Goal: Task Accomplishment & Management: Manage account settings

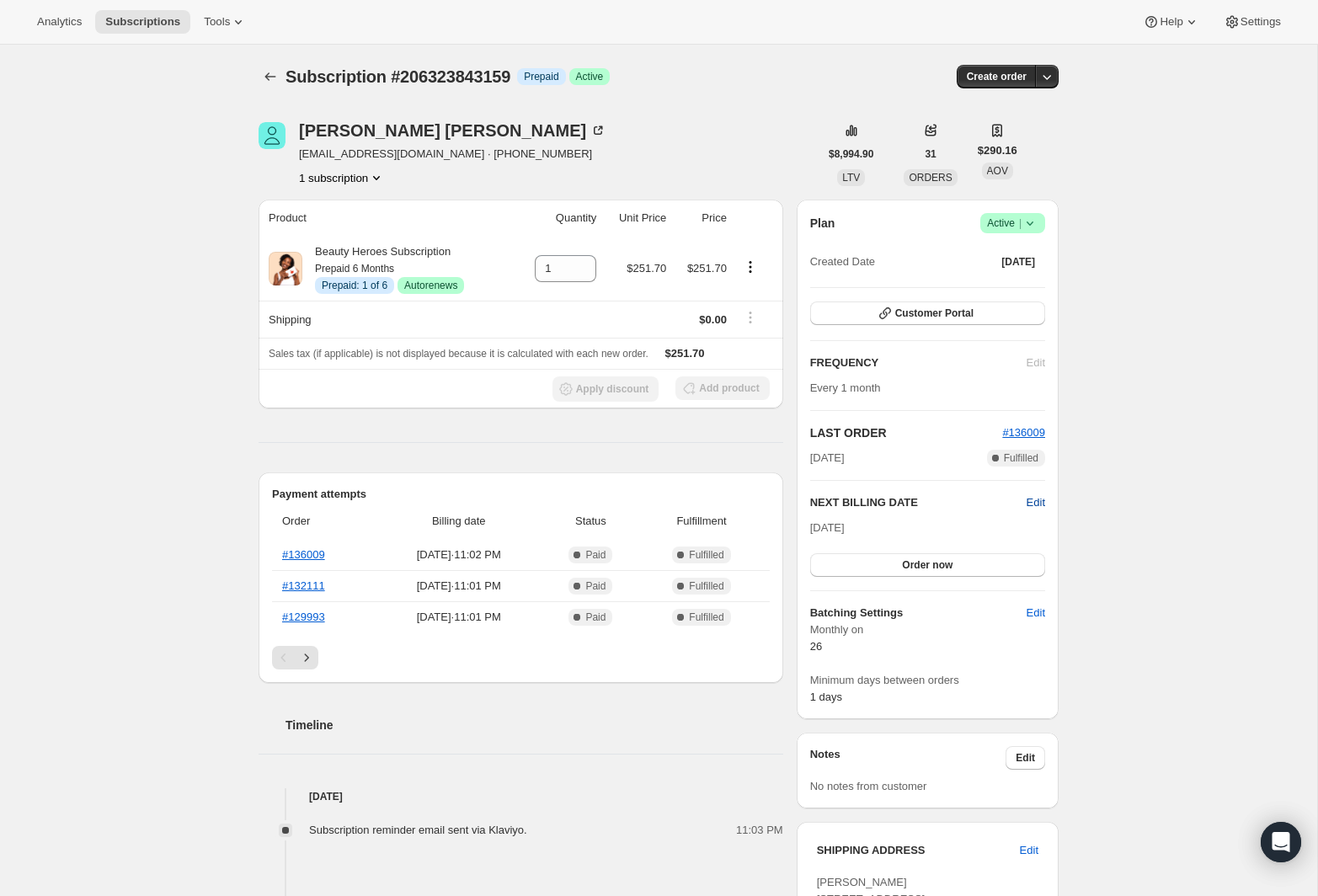
click at [1028, 498] on span "Edit" at bounding box center [1035, 502] width 18 height 17
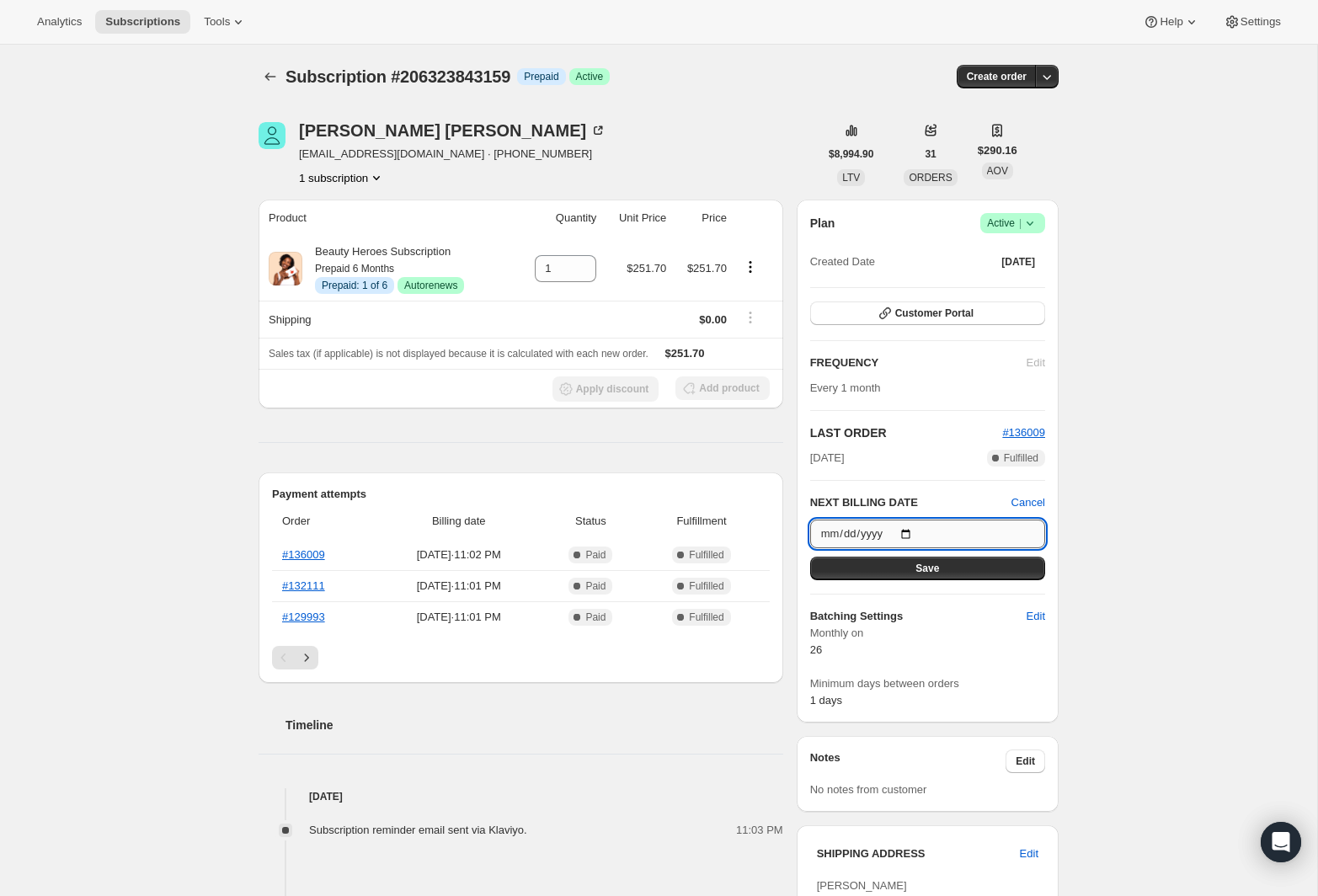
click at [904, 533] on input "2025-08-26" at bounding box center [927, 533] width 235 height 29
click at [908, 533] on input "2025-08-26" at bounding box center [927, 533] width 235 height 29
type input "2025-09-26"
click at [1125, 629] on div "Subscription #206323843159. This page is ready Subscription #206323843159 Info …" at bounding box center [659, 746] width 1317 height 1402
click at [969, 573] on button "Save" at bounding box center [927, 568] width 235 height 23
